Goal: Find specific page/section: Find specific page/section

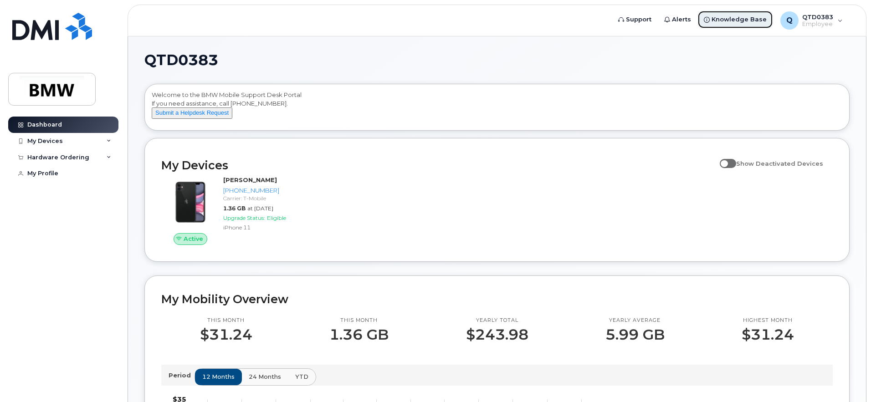
click at [737, 22] on span "Knowledge Base" at bounding box center [738, 19] width 55 height 9
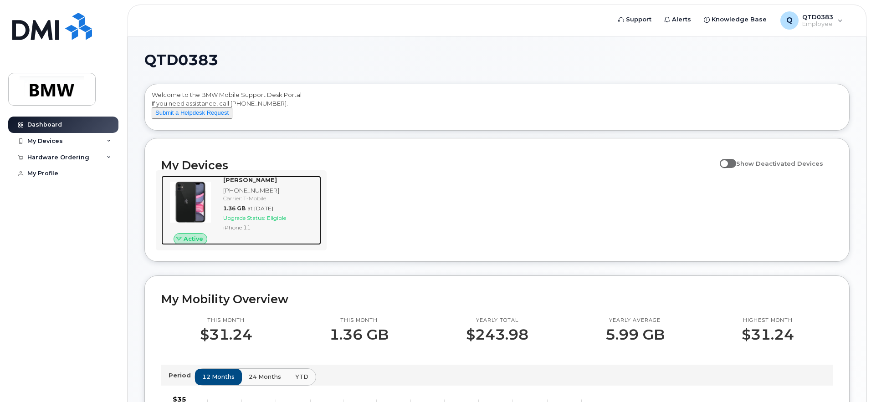
click at [199, 243] on span "Active" at bounding box center [194, 239] width 20 height 9
